Goal: Information Seeking & Learning: Learn about a topic

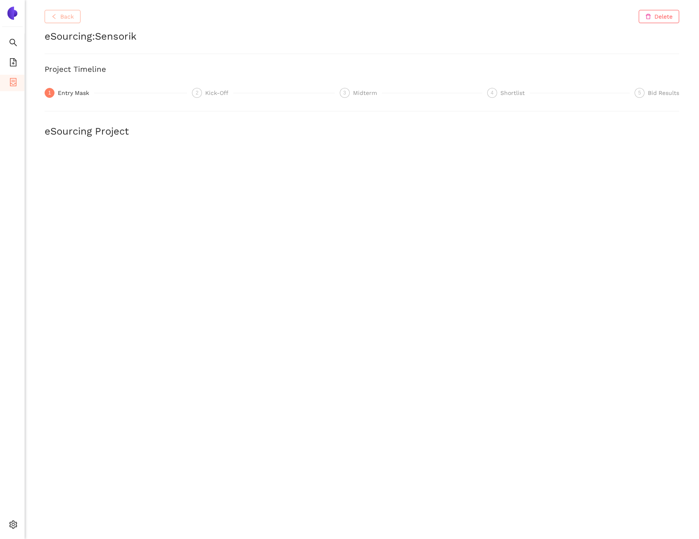
click at [63, 22] on button "Back" at bounding box center [63, 16] width 36 height 13
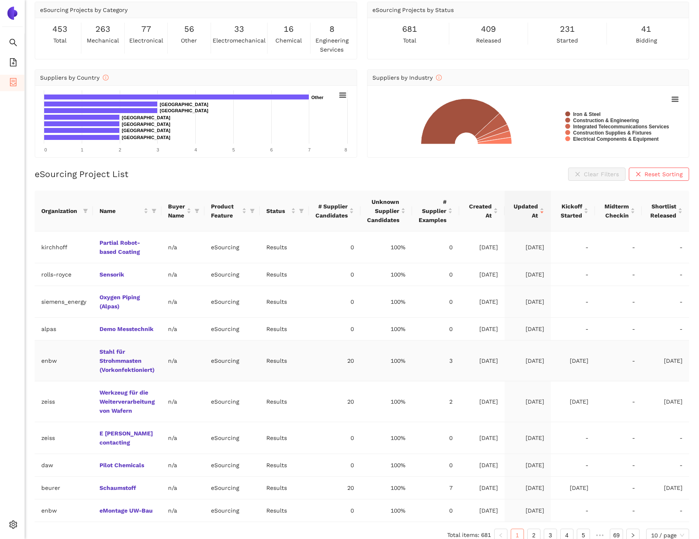
scroll to position [31, 0]
click at [531, 530] on link "2" at bounding box center [534, 535] width 12 height 12
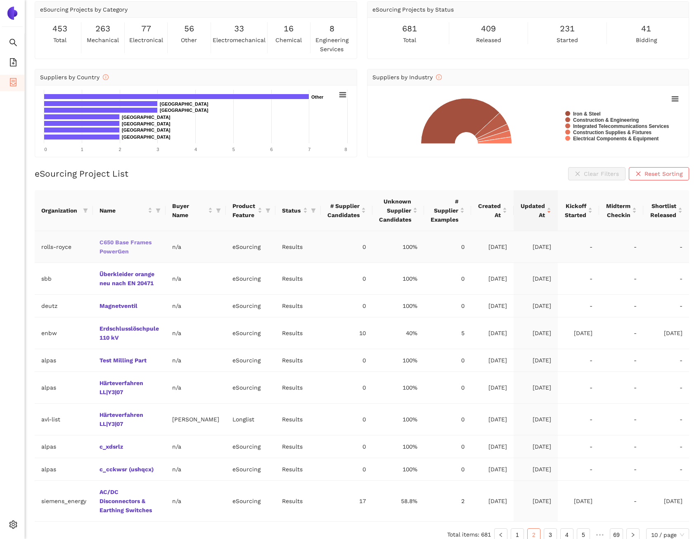
click at [0, 0] on link "C650 Base Frames PowerGen" at bounding box center [0, 0] width 0 height 0
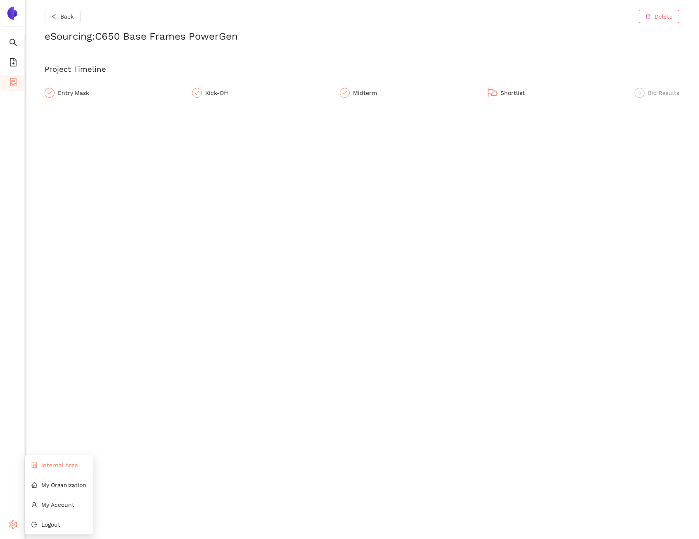
click at [52, 470] on li "Internal Area" at bounding box center [59, 465] width 68 height 17
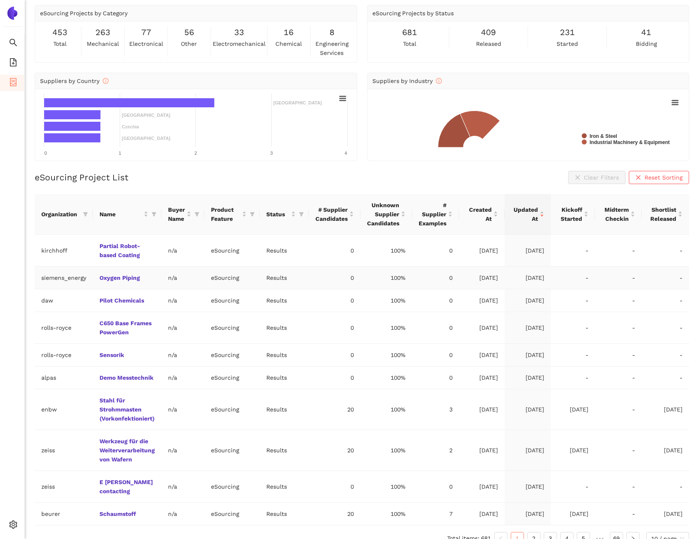
scroll to position [31, 0]
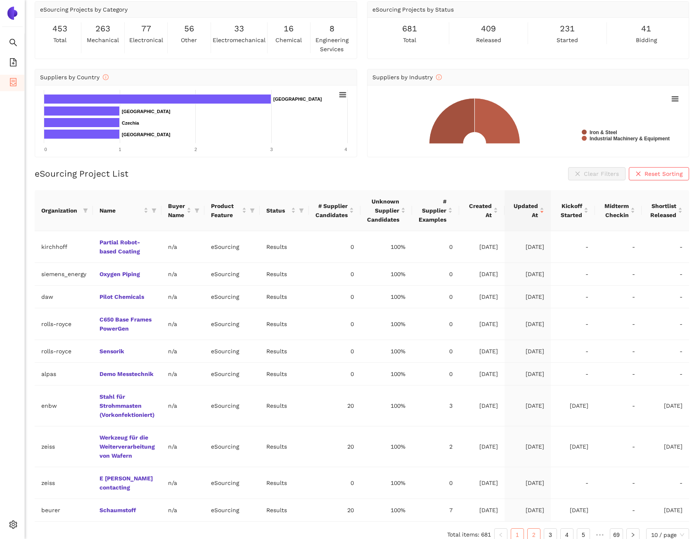
click at [532, 529] on link "2" at bounding box center [534, 535] width 12 height 12
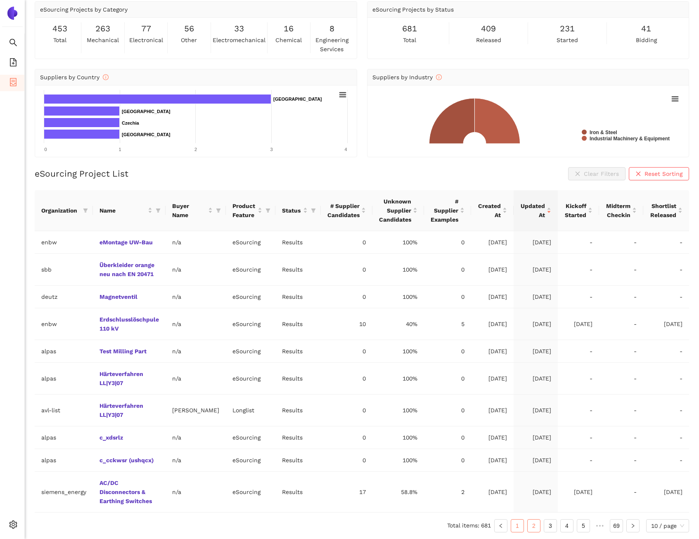
click at [518, 524] on link "1" at bounding box center [517, 526] width 12 height 12
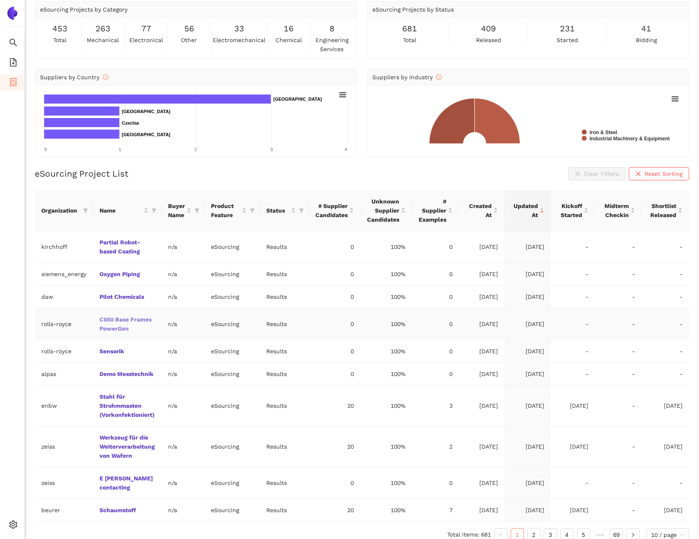
click at [0, 0] on link "C650 Base Frames PowerGen" at bounding box center [0, 0] width 0 height 0
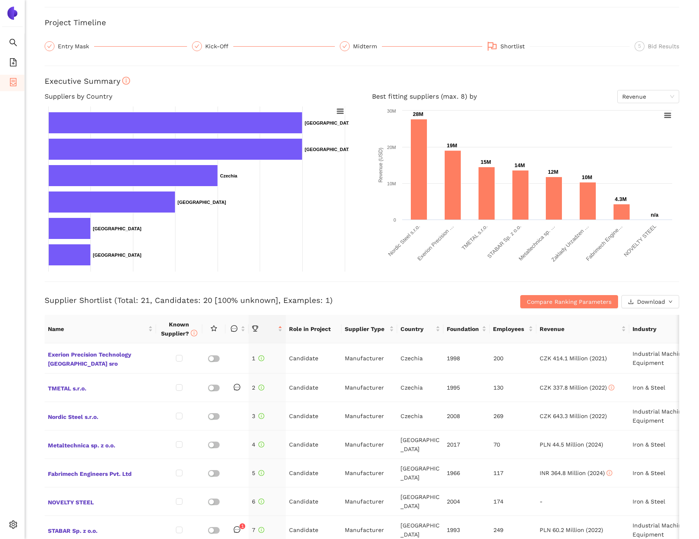
scroll to position [105, 0]
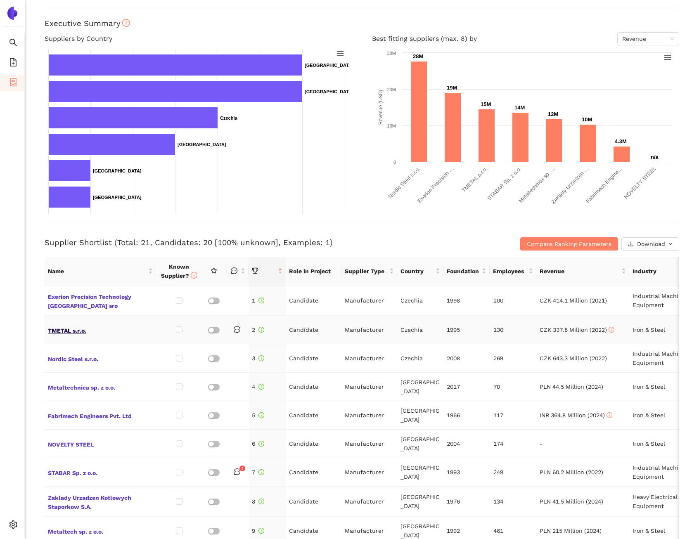
click at [80, 329] on span "TMETAL s.r.o." at bounding box center [100, 330] width 105 height 11
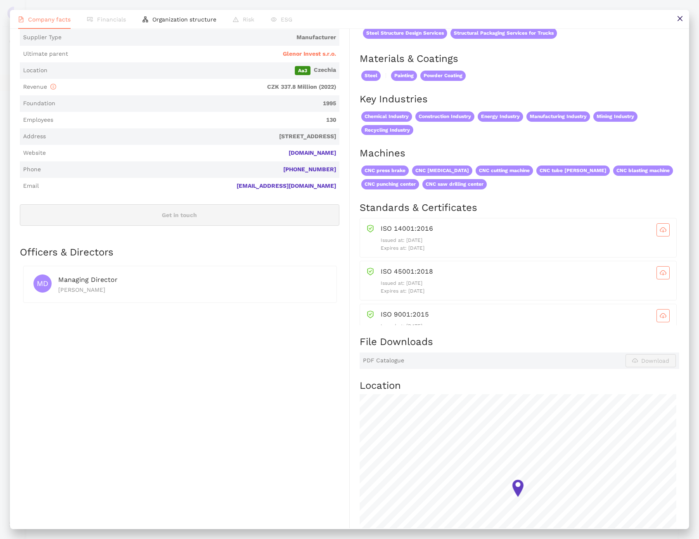
scroll to position [0, 0]
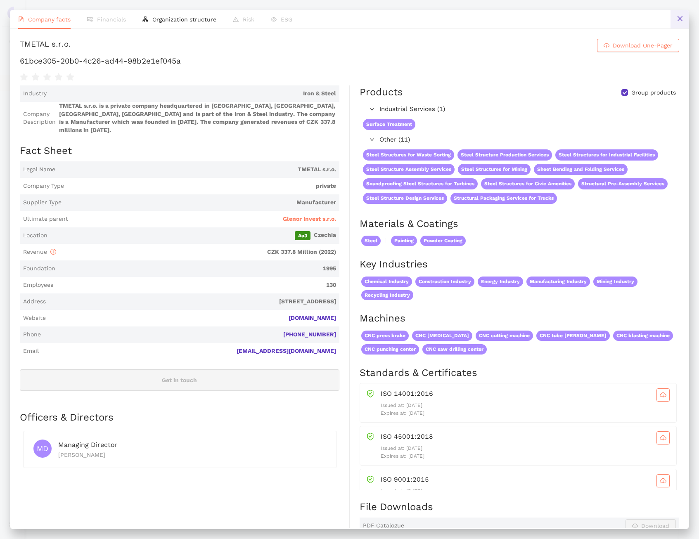
click at [677, 14] on button at bounding box center [680, 19] width 19 height 19
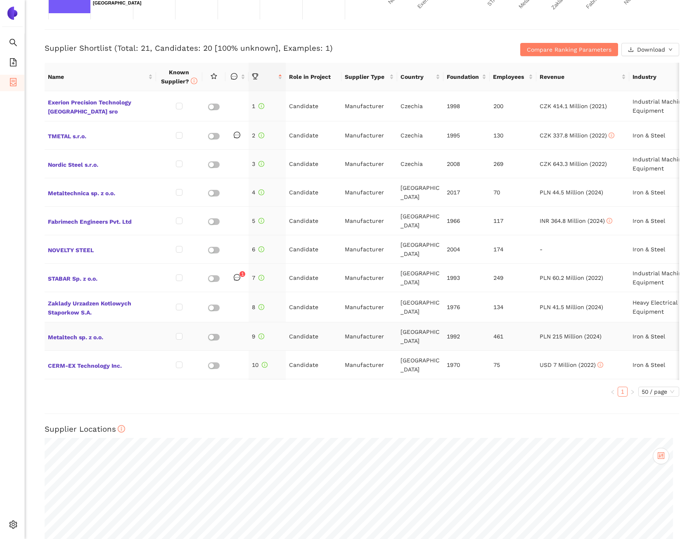
scroll to position [302, 0]
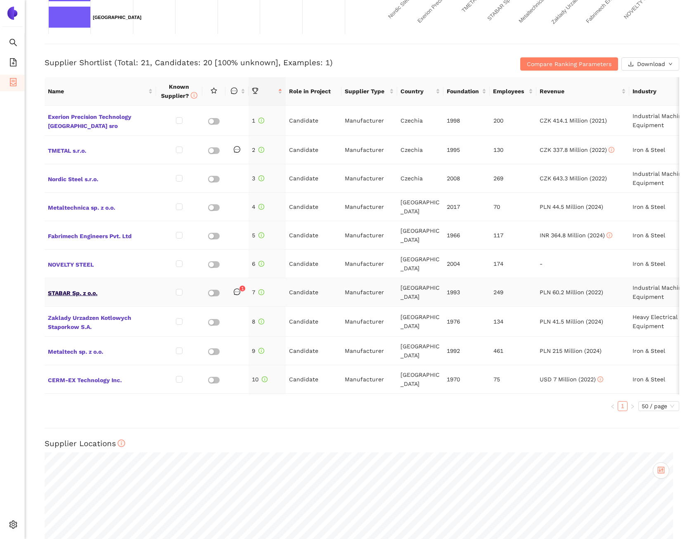
click at [93, 287] on span "STABAR Sp. z o.o." at bounding box center [100, 292] width 105 height 11
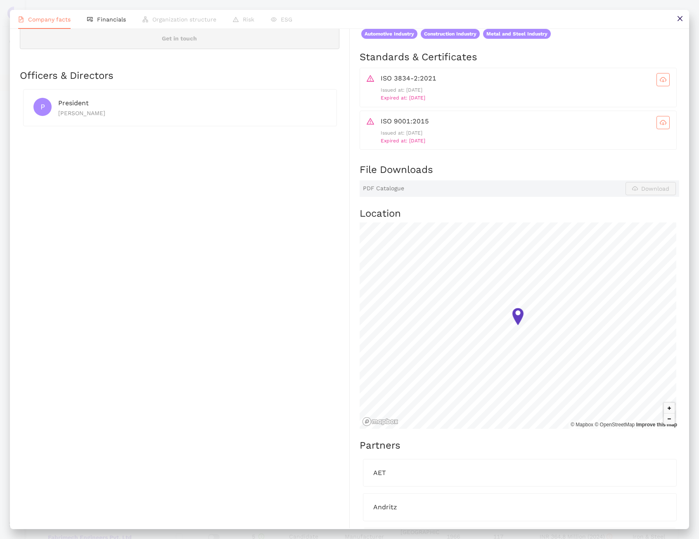
scroll to position [25, 0]
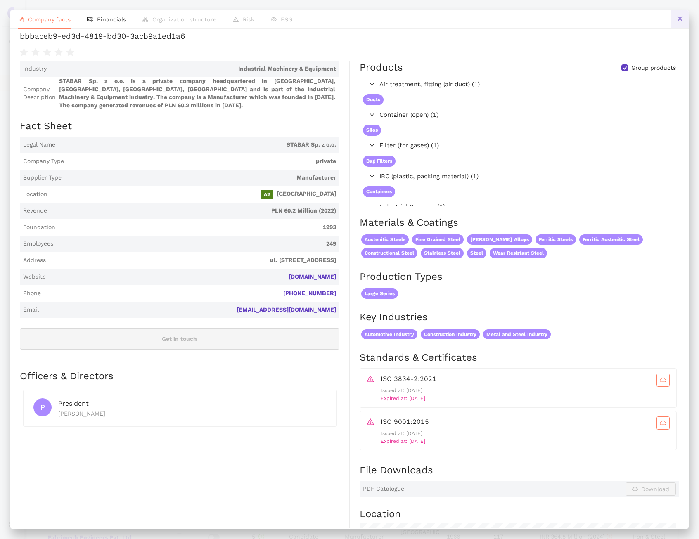
click at [687, 19] on button at bounding box center [680, 19] width 19 height 19
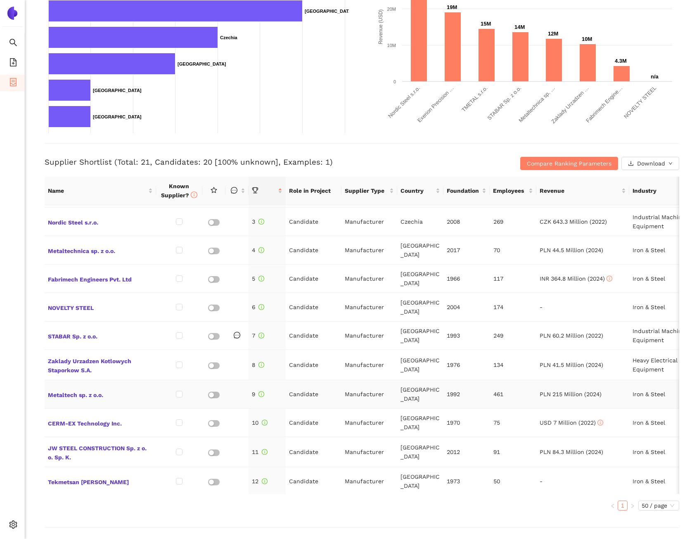
scroll to position [204, 0]
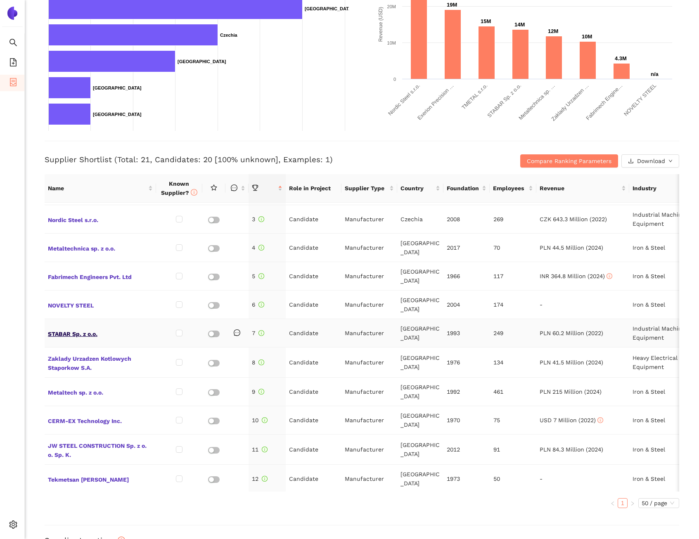
click at [80, 328] on span "STABAR Sp. z o.o." at bounding box center [100, 333] width 105 height 11
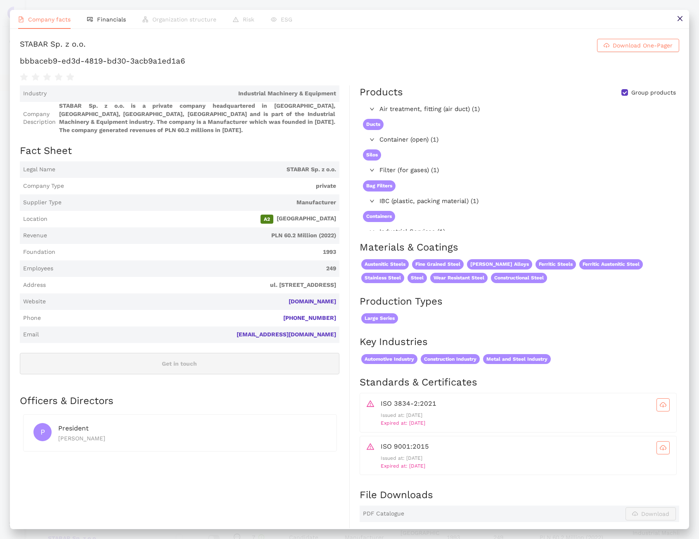
scroll to position [578, 0]
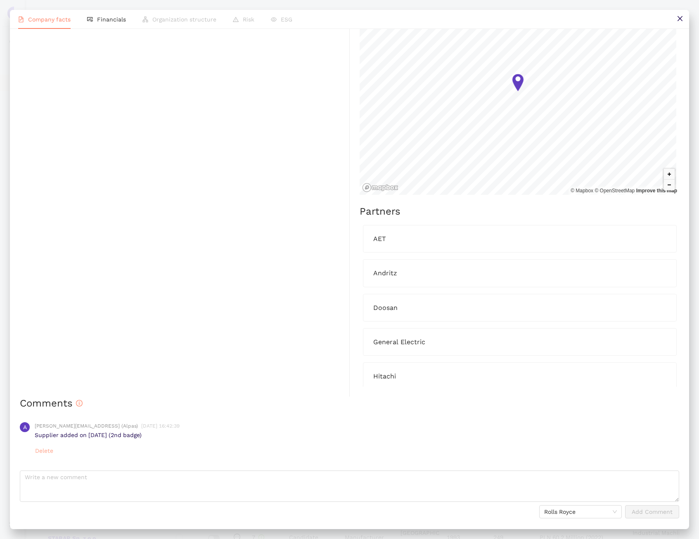
click at [46, 451] on span "Delete" at bounding box center [44, 451] width 18 height 9
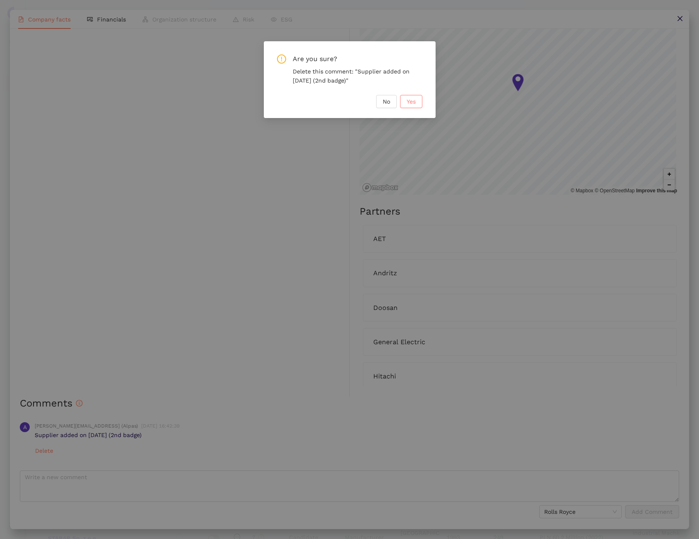
click at [411, 100] on span "Yes" at bounding box center [411, 101] width 9 height 9
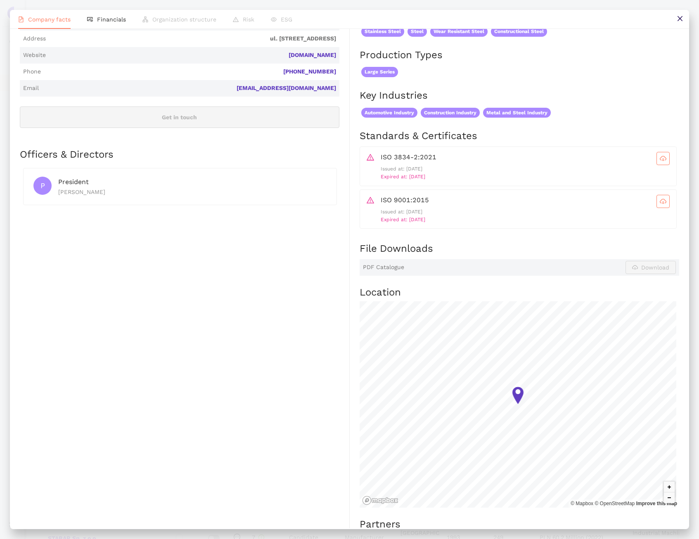
scroll to position [0, 0]
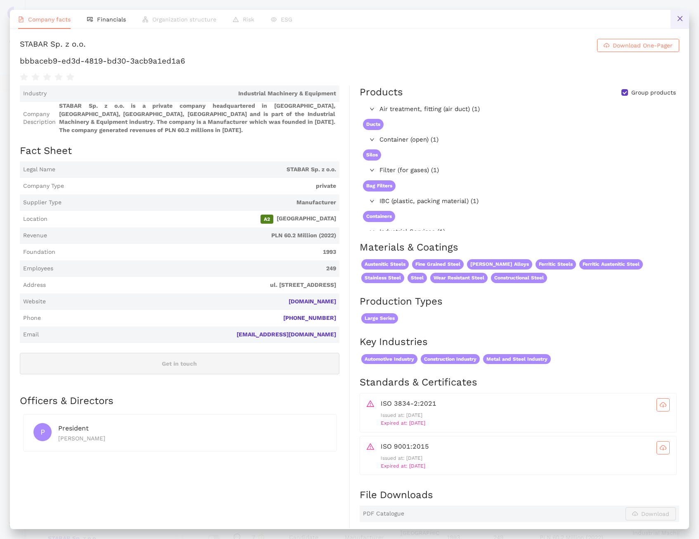
click at [688, 20] on button at bounding box center [680, 19] width 19 height 19
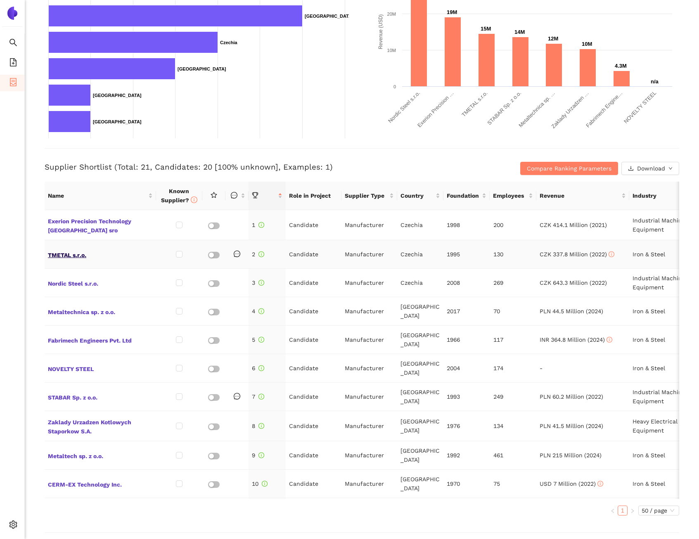
click at [80, 256] on span "TMETAL s.r.o." at bounding box center [100, 254] width 105 height 11
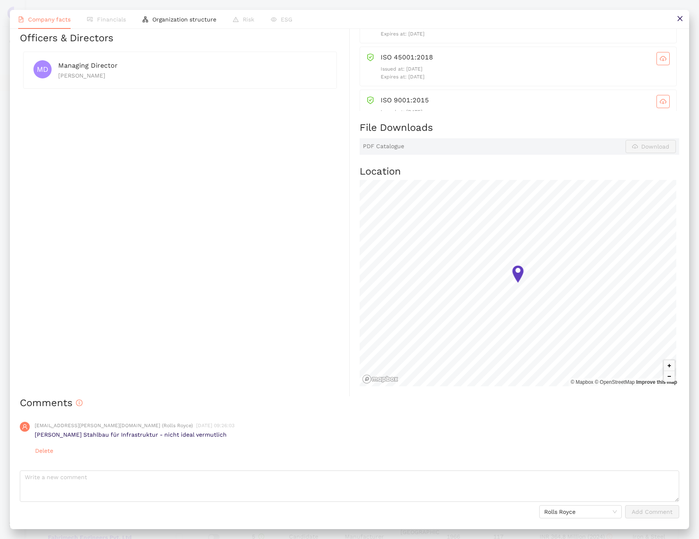
scroll to position [398, 0]
drag, startPoint x: 202, startPoint y: 433, endPoint x: 29, endPoint y: 441, distance: 173.7
click at [29, 441] on div "kai.kroeger@ps.rolls-royce.com (Rolls Royce) 26.9.2025, 09:26:03 grober Stahlba…" at bounding box center [350, 440] width 660 height 49
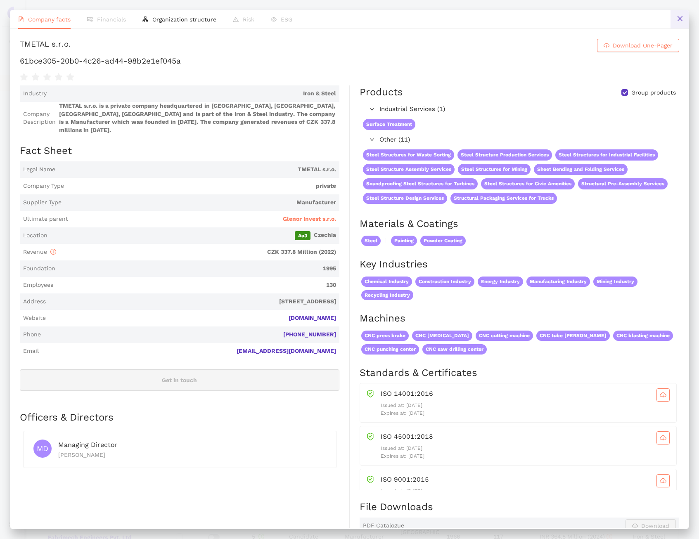
click at [678, 19] on icon "close" at bounding box center [680, 18] width 7 height 7
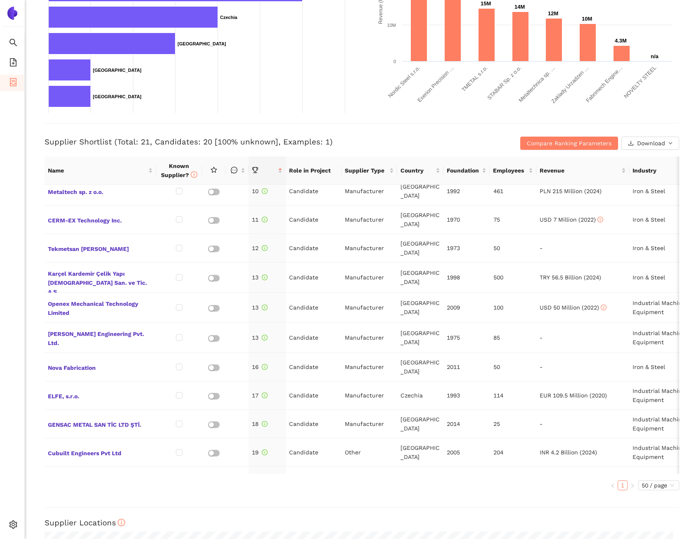
scroll to position [279, 0]
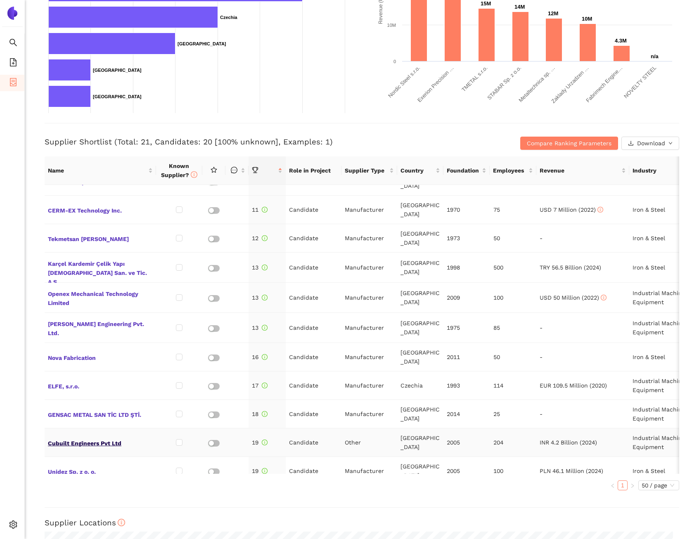
click at [123, 437] on span "Cubuilt Engineers Pvt Ltd" at bounding box center [100, 442] width 105 height 11
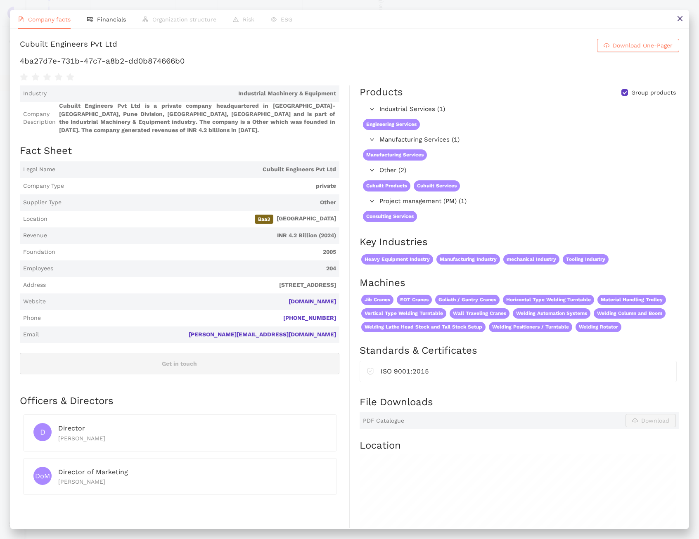
scroll to position [0, 0]
click at [143, 82] on div "Cubuilt Engineers Pvt Ltd Download One-Pager 4ba27d7e-731b-47c7-a8b2-dd0b874666…" at bounding box center [350, 60] width 660 height 43
click at [143, 67] on h1 "4ba27d7e-731b-47c7-a8b2-dd0b874666b0" at bounding box center [350, 61] width 660 height 11
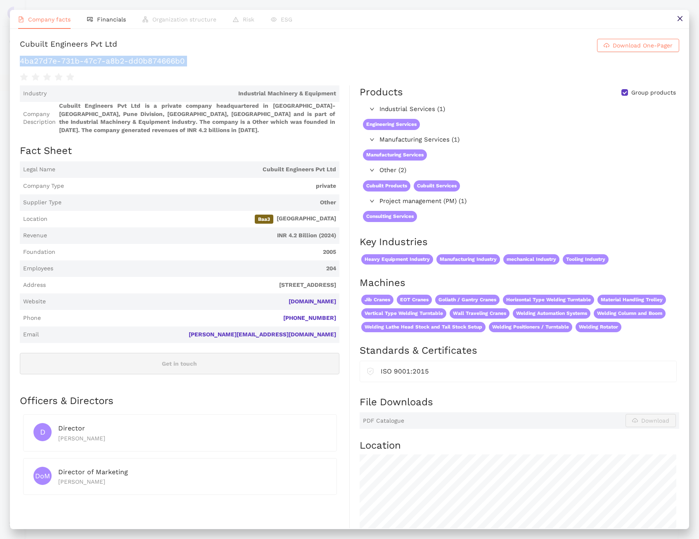
copy div "4ba27d7e-731b-47c7-a8b2-dd0b874666b0"
click at [680, 24] on button at bounding box center [680, 19] width 19 height 19
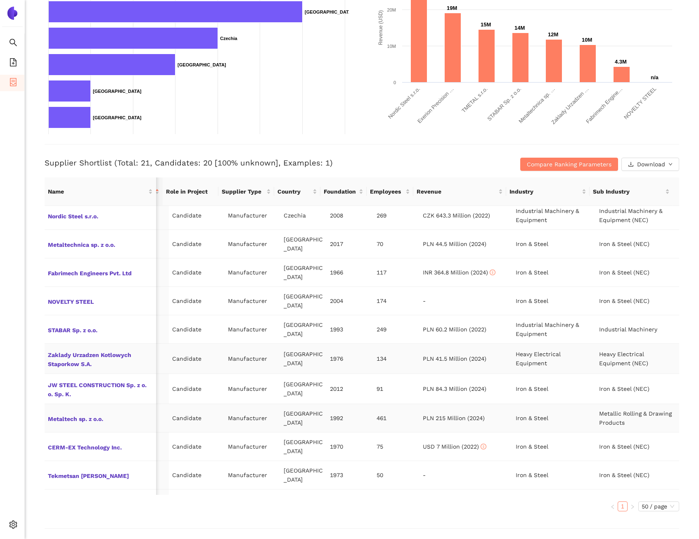
scroll to position [62, 129]
click at [87, 350] on span "Zaklady Urzadzen Kotlowych Staporkow S.A." at bounding box center [100, 360] width 105 height 20
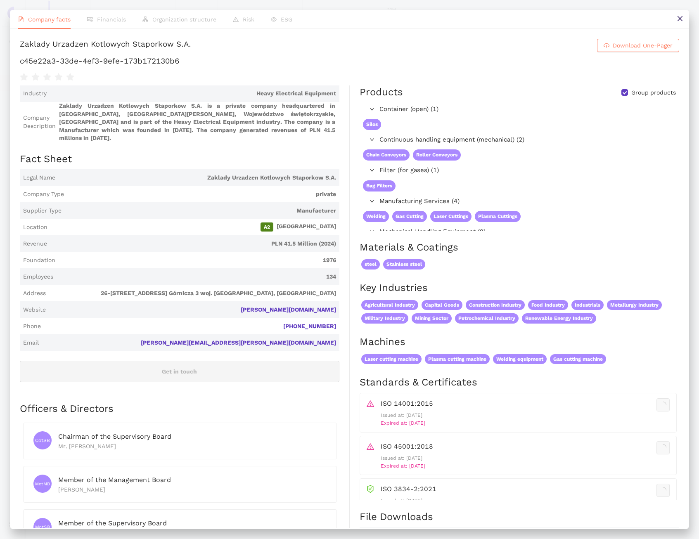
scroll to position [62, 123]
click at [173, 67] on h1 "c45e22a3-33de-4ef3-9efe-173b172130b6" at bounding box center [350, 61] width 660 height 11
copy div "c45e22a3-33de-4ef3-9efe-173b172130b6"
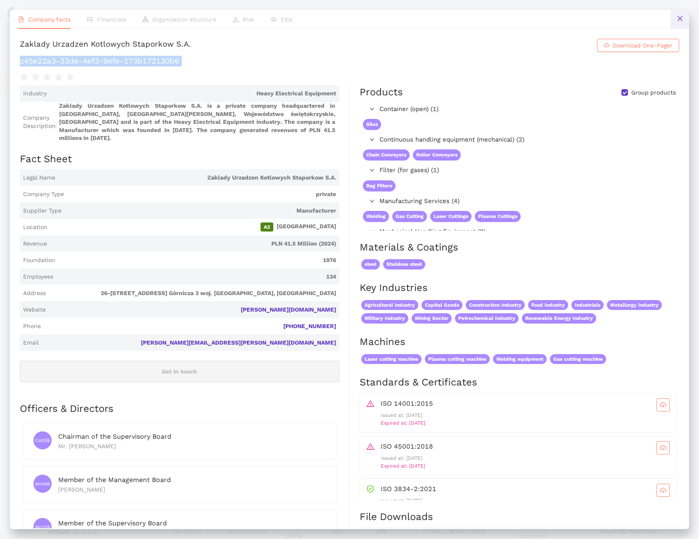
click at [680, 24] on button at bounding box center [680, 19] width 19 height 19
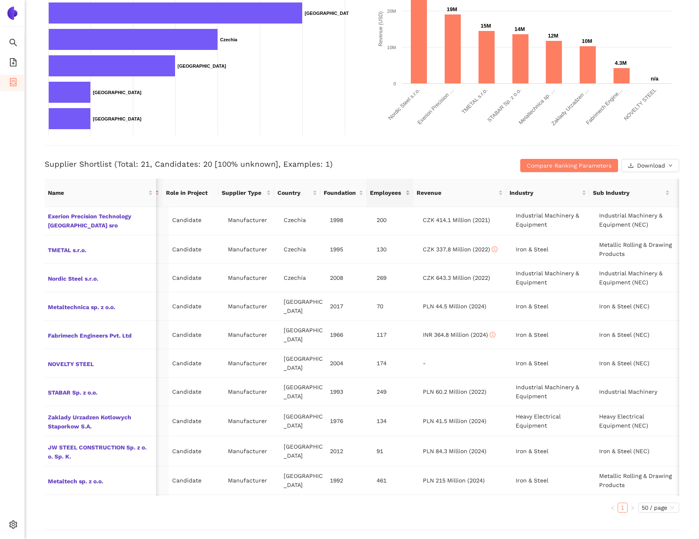
scroll to position [0, 123]
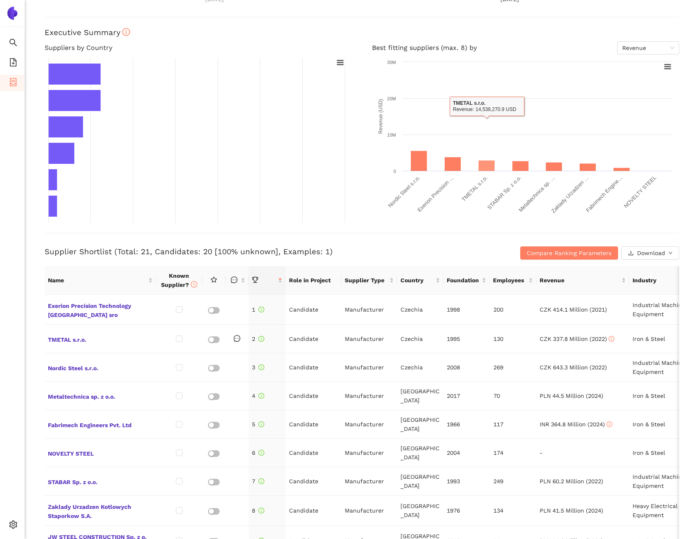
scroll to position [167, 0]
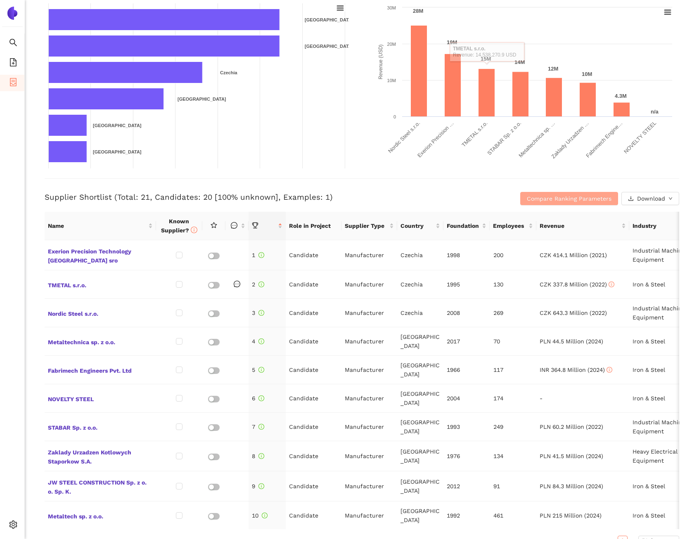
click at [546, 196] on span "Compare Ranking Parameters" at bounding box center [569, 198] width 85 height 9
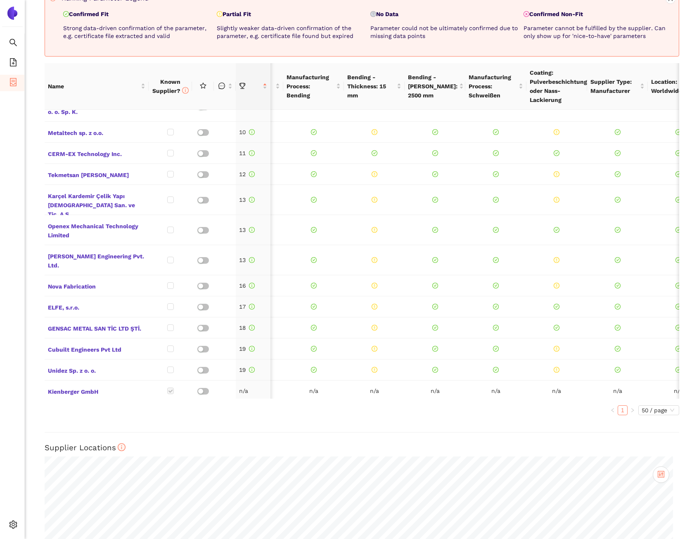
scroll to position [0, 0]
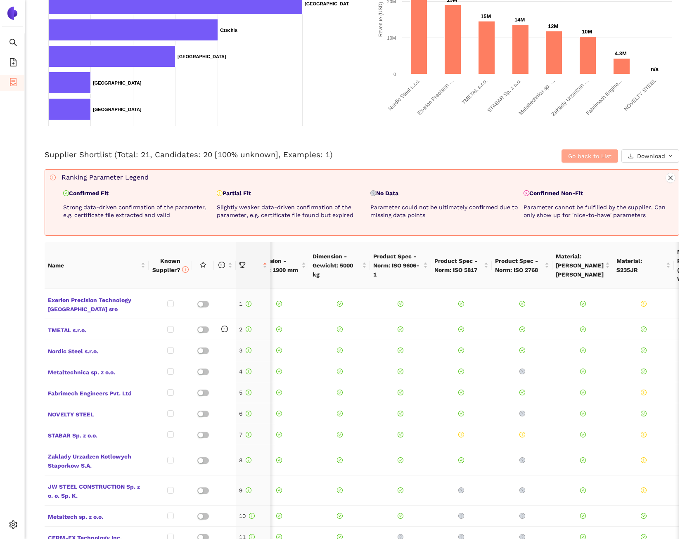
click at [562, 157] on button "Go back to List" at bounding box center [590, 156] width 57 height 13
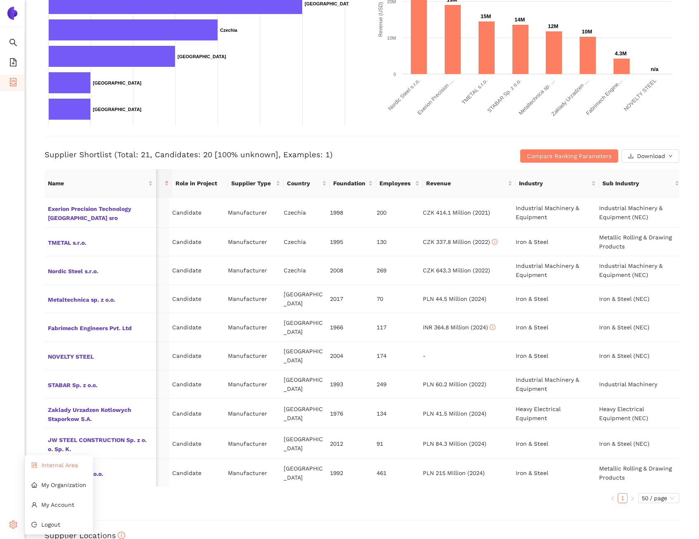
click at [45, 467] on span "Internal Area" at bounding box center [59, 465] width 37 height 7
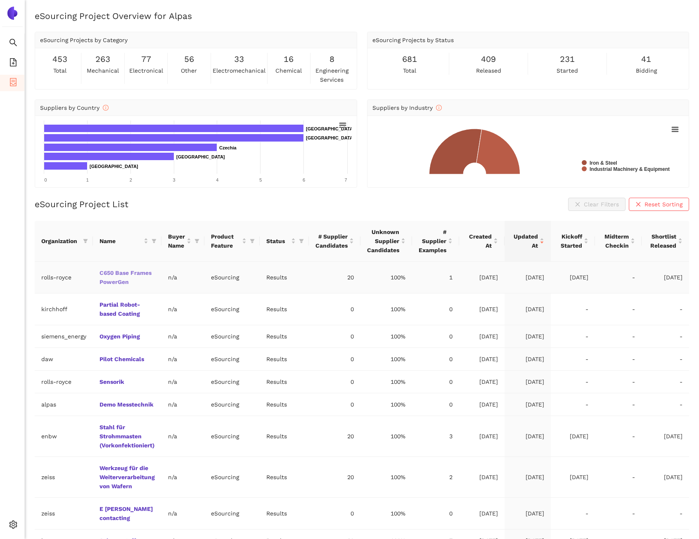
click at [0, 0] on link "C650 Base Frames PowerGen" at bounding box center [0, 0] width 0 height 0
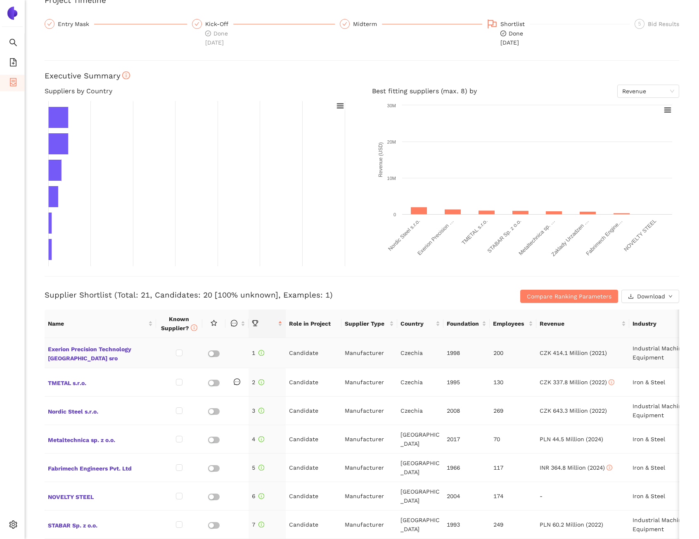
scroll to position [91, 0]
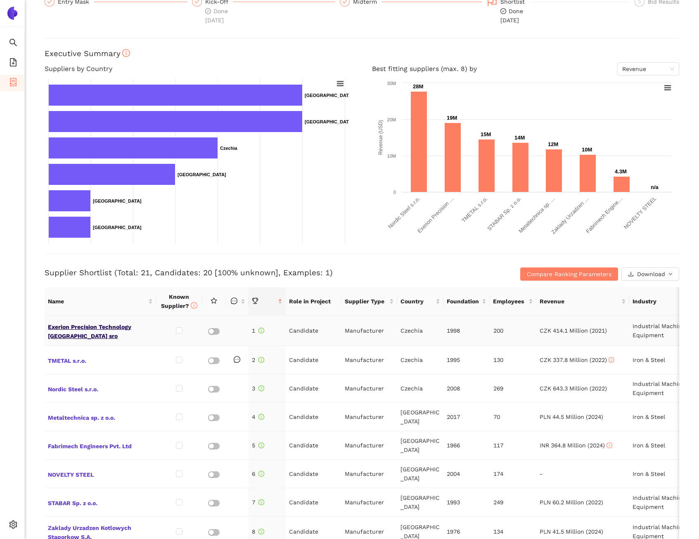
click at [90, 326] on span "Exerion Precision Technology [GEOGRAPHIC_DATA] sro" at bounding box center [100, 331] width 105 height 20
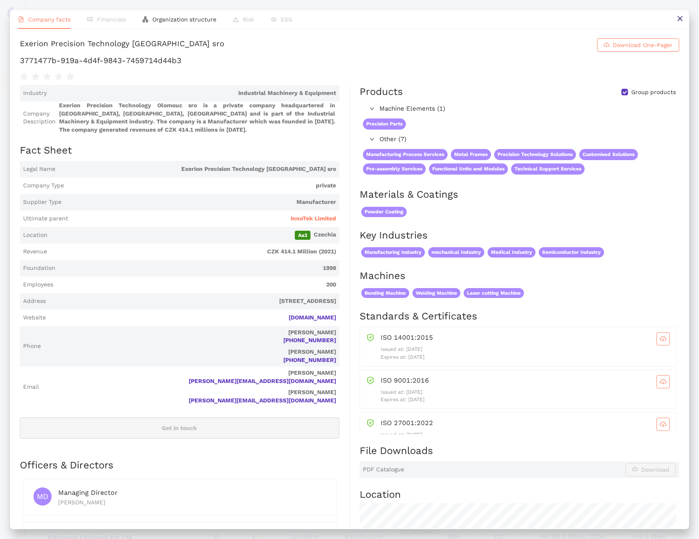
scroll to position [0, 0]
click at [183, 21] on span "Organization structure" at bounding box center [184, 19] width 64 height 7
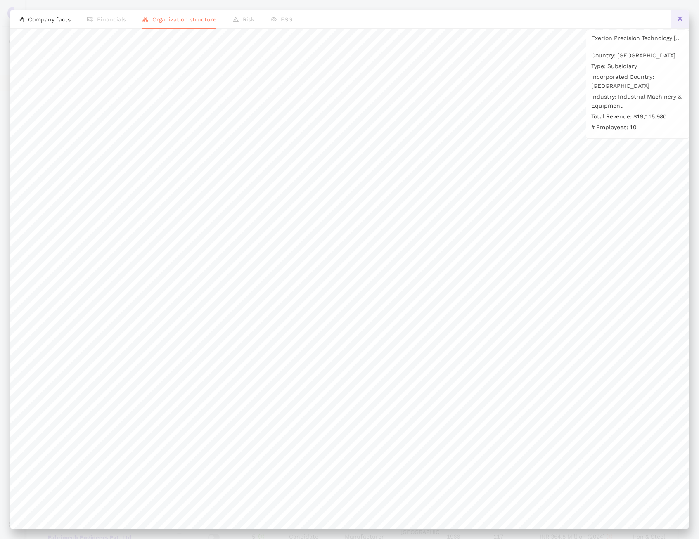
click at [687, 21] on button at bounding box center [680, 19] width 19 height 19
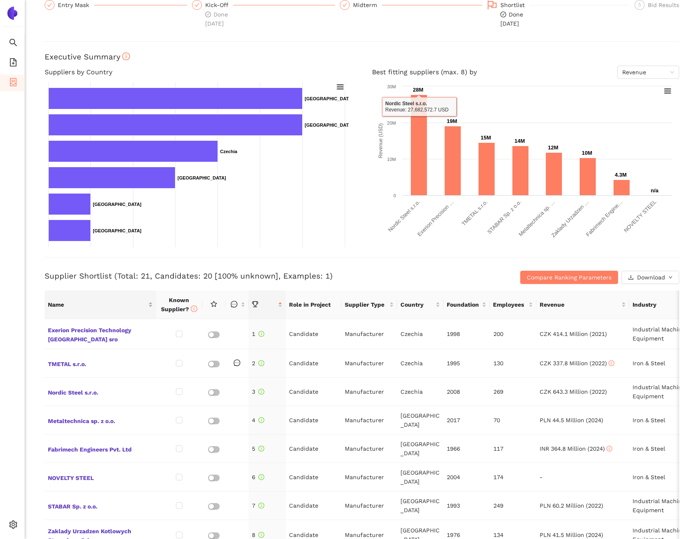
scroll to position [90, 0]
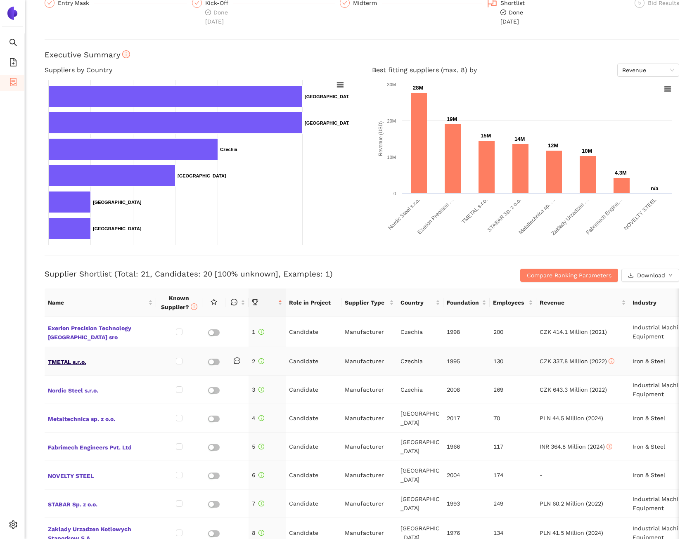
click at [66, 362] on span "TMETAL s.r.o." at bounding box center [100, 361] width 105 height 11
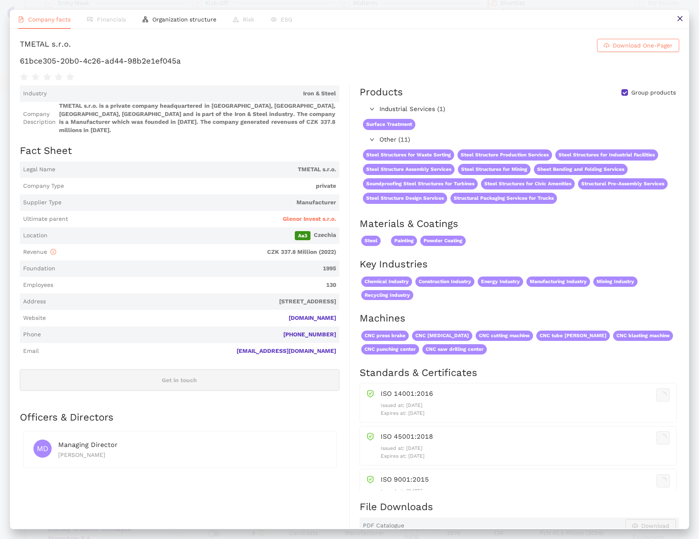
scroll to position [0, 0]
click at [672, 18] on button at bounding box center [680, 19] width 19 height 19
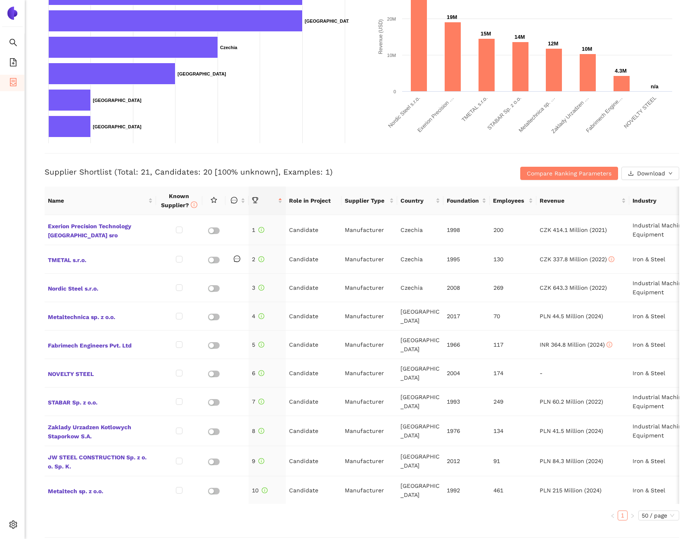
scroll to position [217, 0]
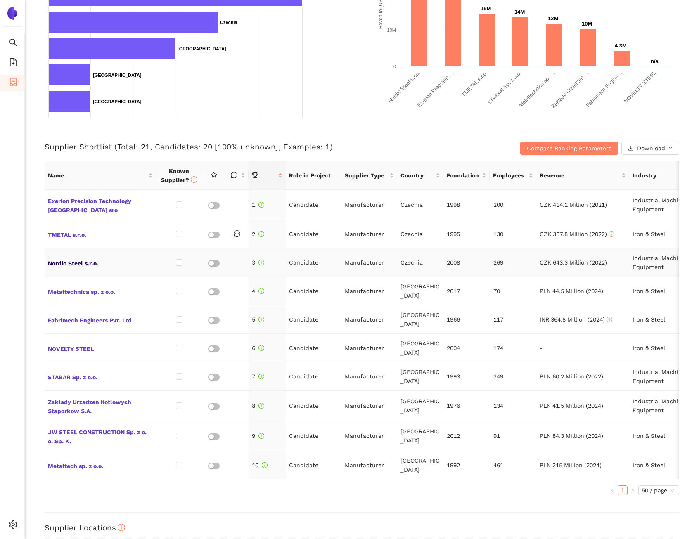
click at [80, 259] on span "Nordic Steel s.r.o." at bounding box center [100, 262] width 105 height 11
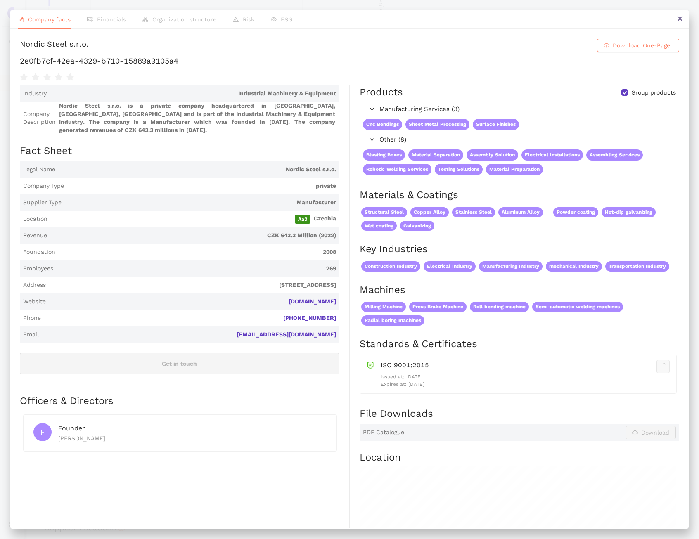
scroll to position [0, 0]
click at [687, 20] on button at bounding box center [680, 19] width 19 height 19
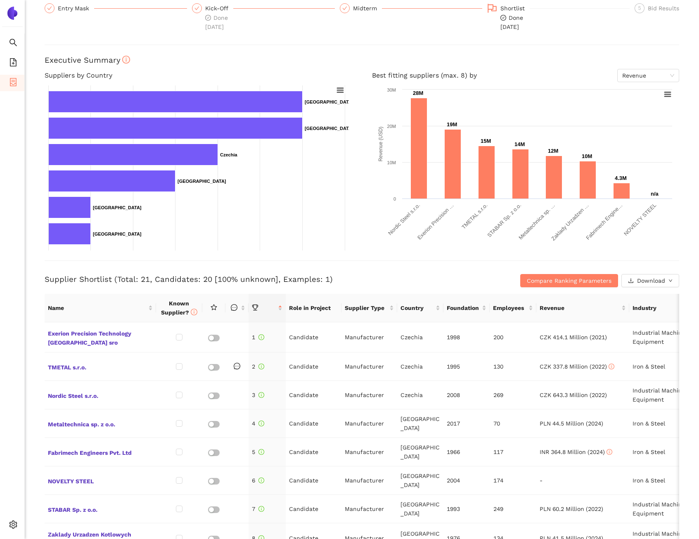
scroll to position [90, 0]
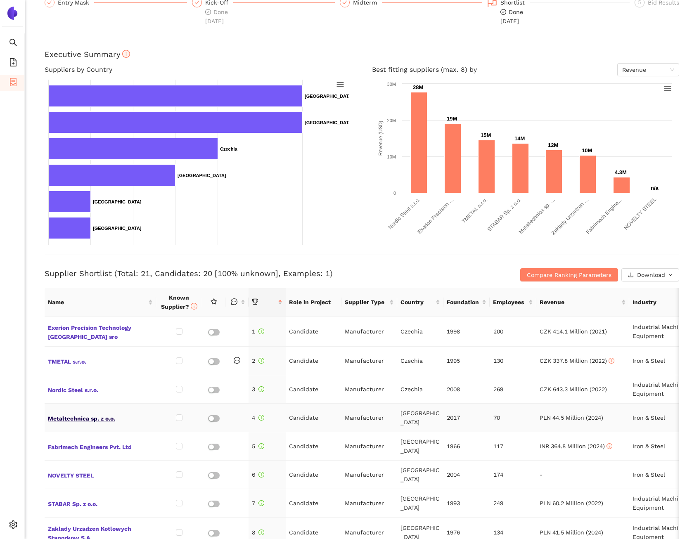
click at [103, 416] on span "Metaltechnica sp. z o.o." at bounding box center [100, 418] width 105 height 11
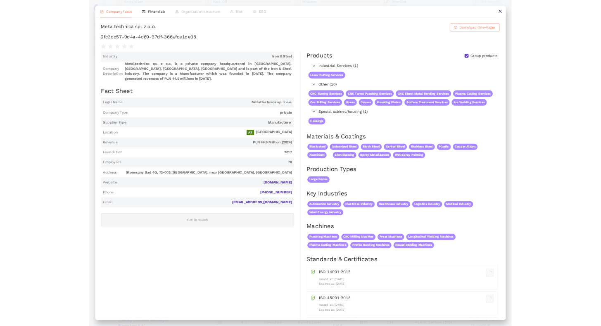
scroll to position [0, 0]
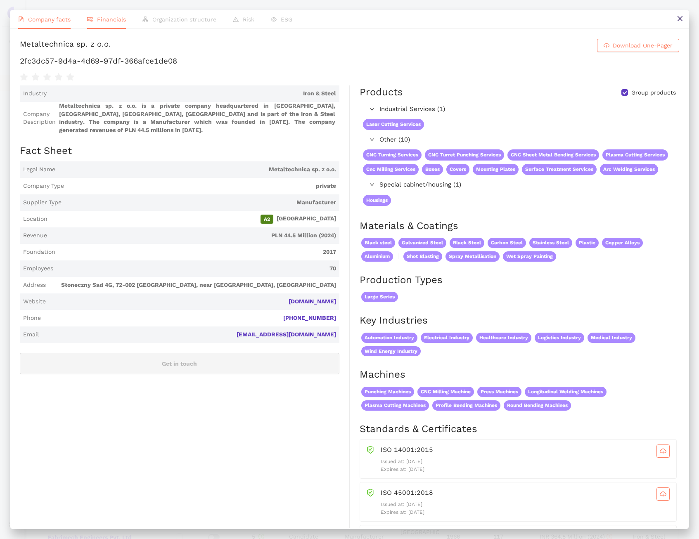
click at [106, 19] on span "Financials" at bounding box center [111, 19] width 29 height 7
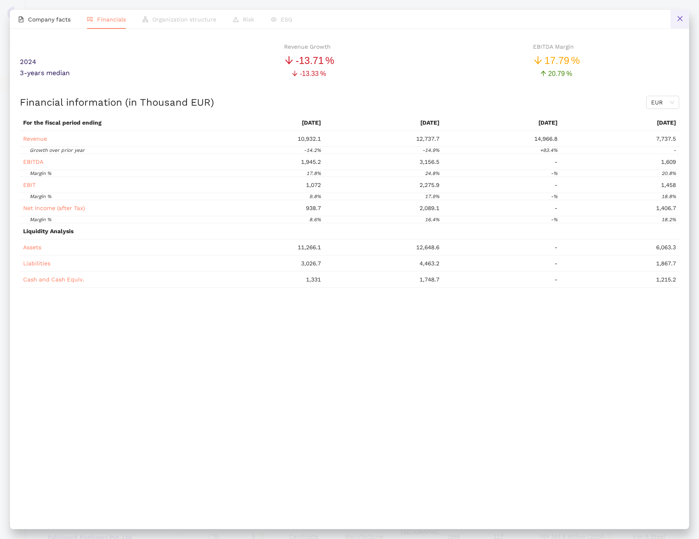
click at [675, 18] on button at bounding box center [680, 19] width 19 height 19
